Goal: Information Seeking & Learning: Learn about a topic

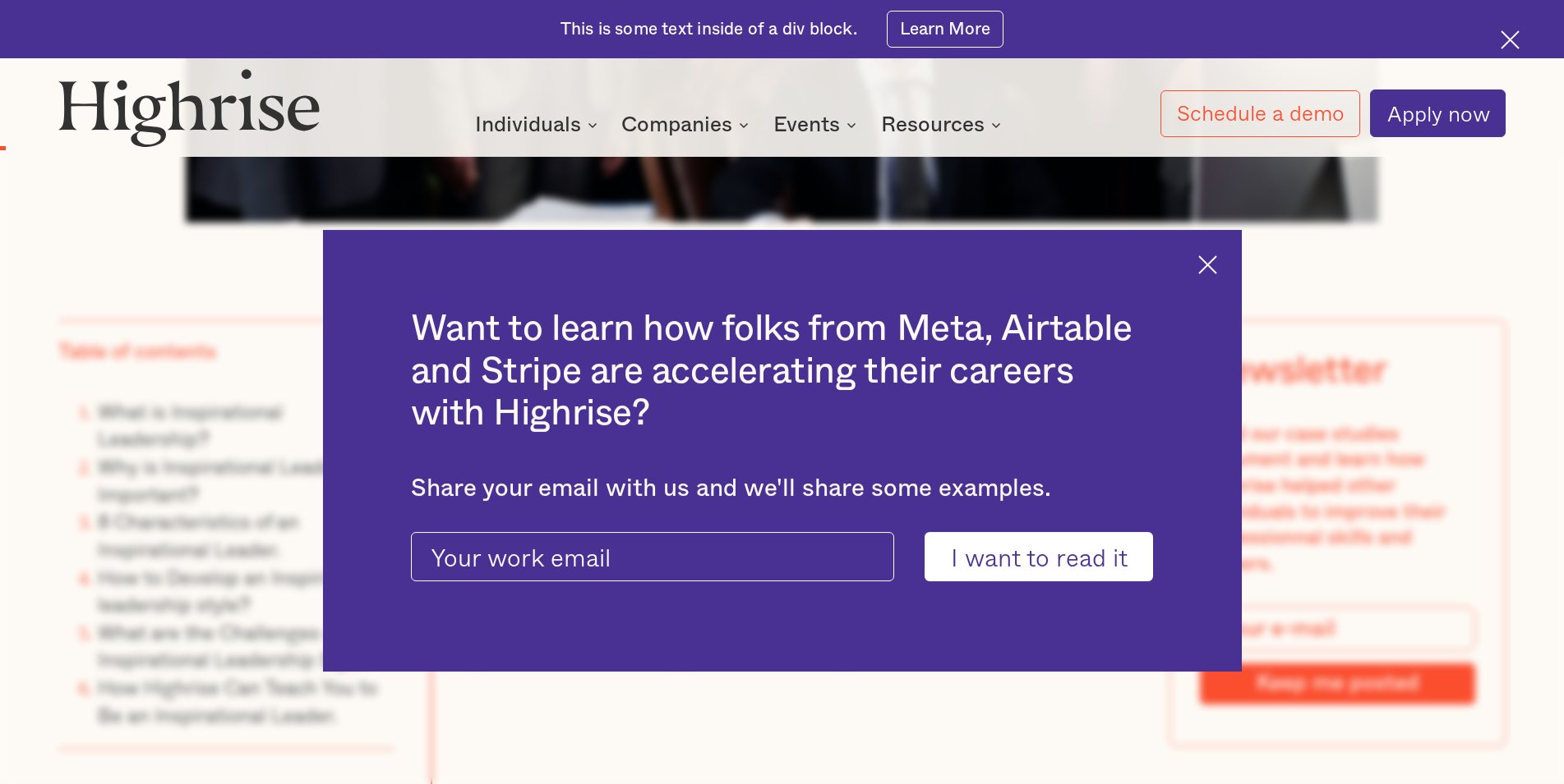
scroll to position [1341, 0]
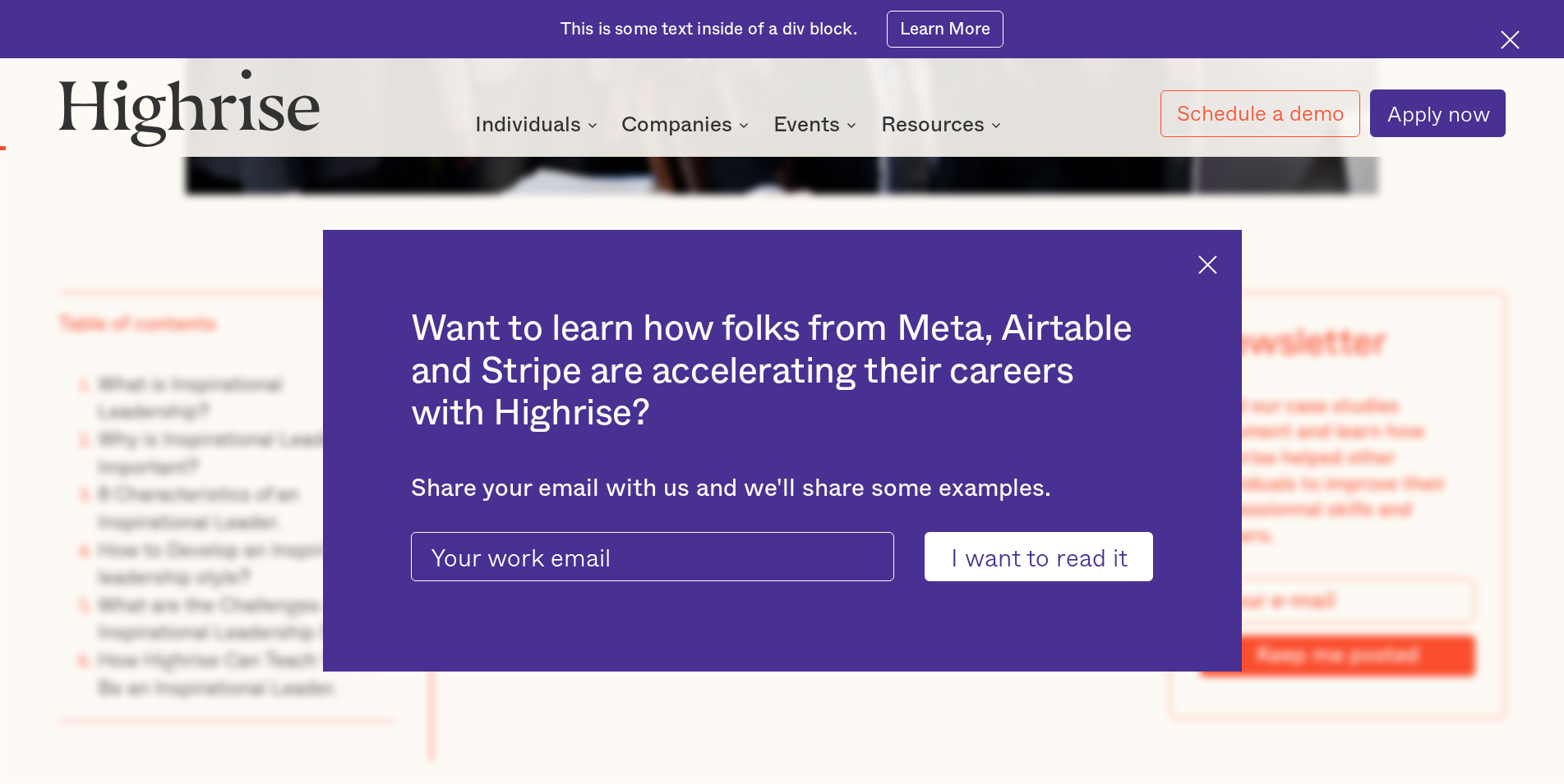
click at [1226, 253] on div "Want to learn how folks from Meta, Airtable and Stripe are accelerating their c…" at bounding box center [782, 451] width 919 height 442
click at [1217, 261] on img at bounding box center [1207, 265] width 19 height 19
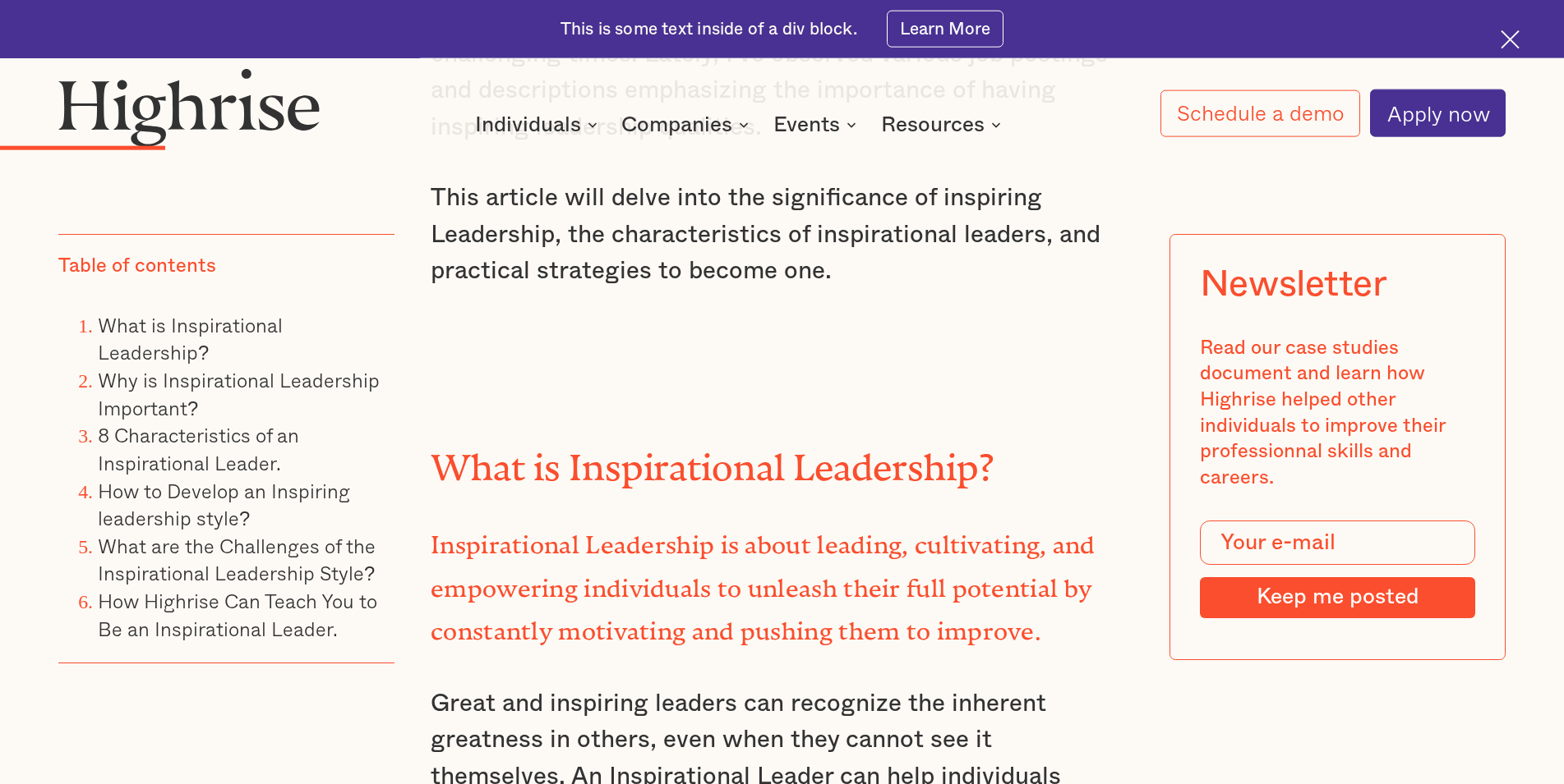
scroll to position [3016, 0]
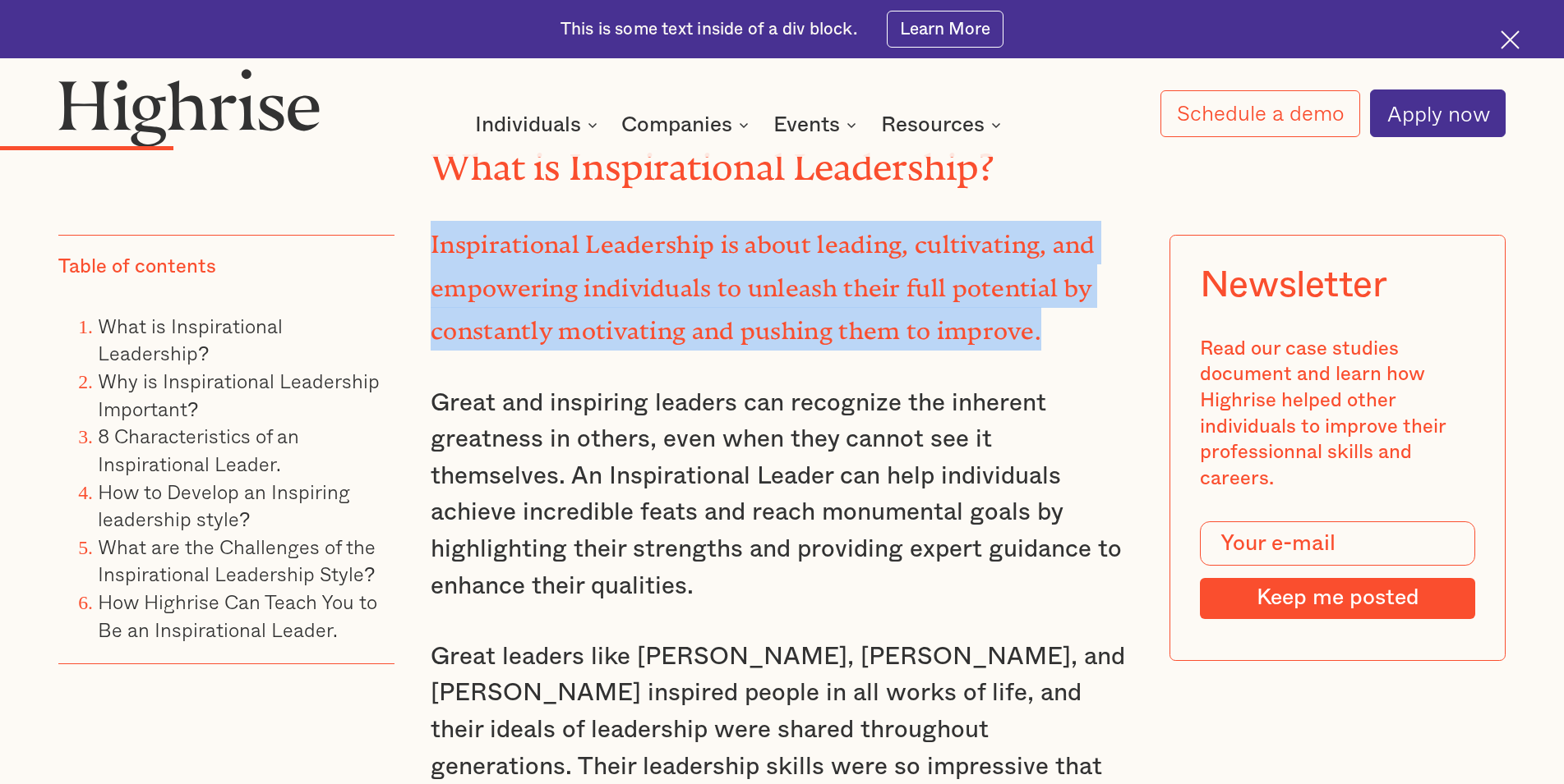
drag, startPoint x: 424, startPoint y: 248, endPoint x: 1060, endPoint y: 342, distance: 642.9
copy strong "Inspirational Leadership is about leading, cultivating, and empowering individu…"
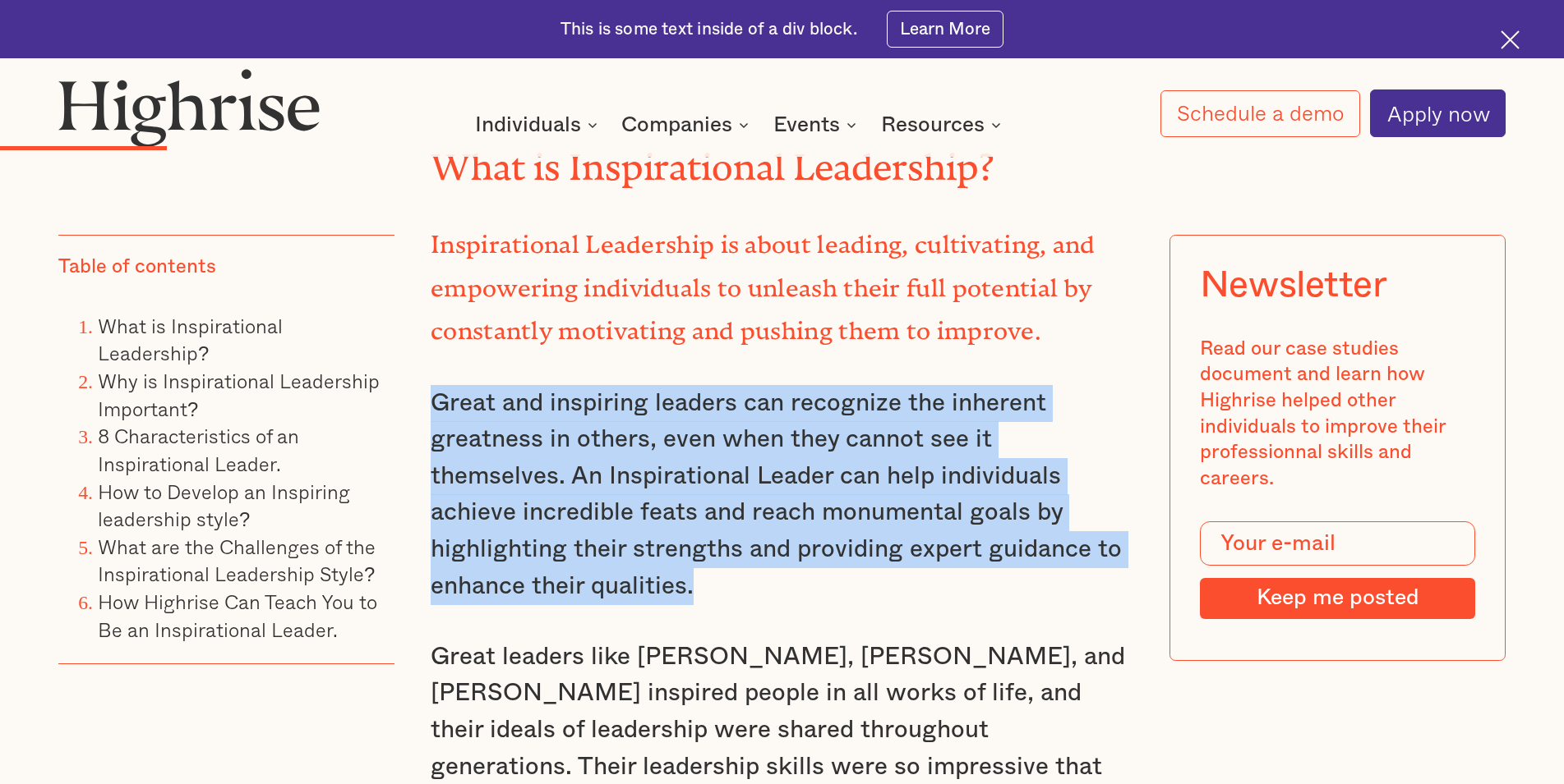
drag, startPoint x: 414, startPoint y: 401, endPoint x: 650, endPoint y: 590, distance: 302.4
copy p "Great and inspiring leaders can recognize the inherent greatness in others, eve…"
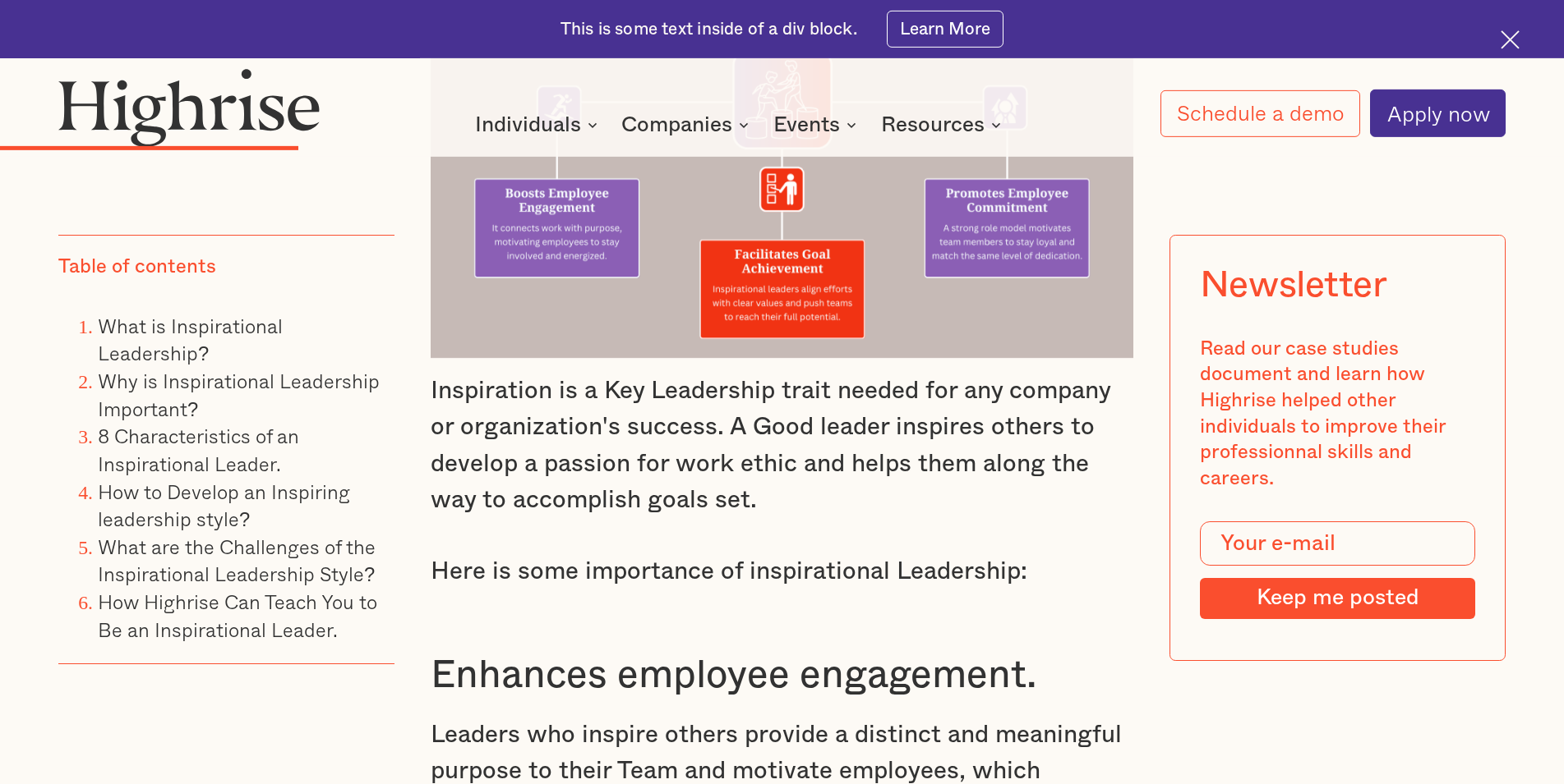
scroll to position [4356, 0]
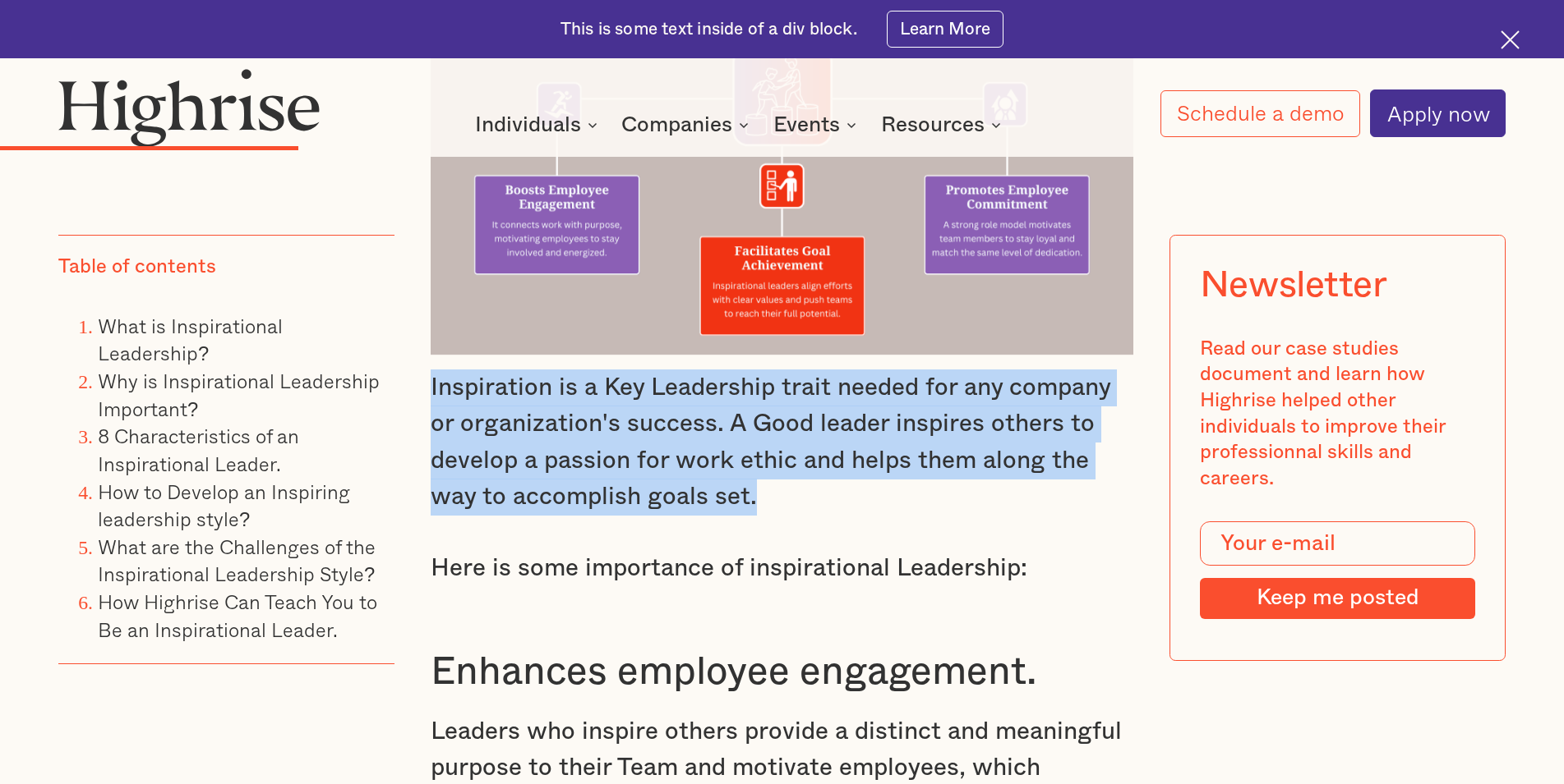
drag, startPoint x: 419, startPoint y: 356, endPoint x: 772, endPoint y: 465, distance: 369.4
copy p "Inspiration is a Key Leadership trait needed for any company or organization's …"
